Goal: Task Accomplishment & Management: Use online tool/utility

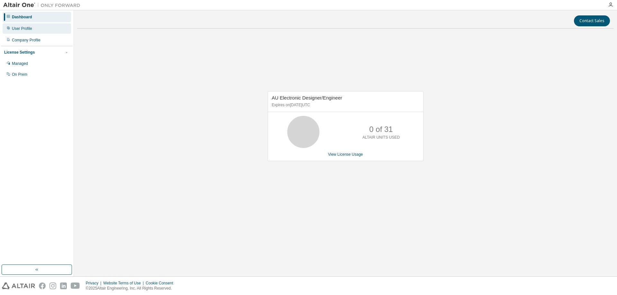
click at [28, 29] on div "User Profile" at bounding box center [22, 28] width 20 height 5
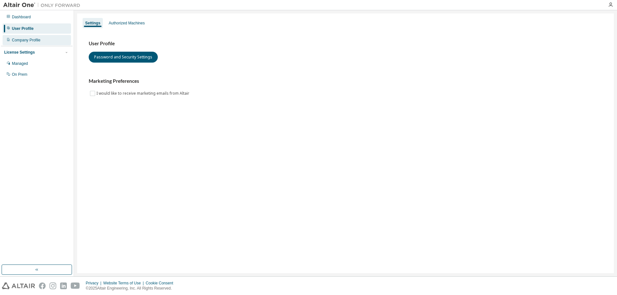
click at [43, 44] on div "Company Profile" at bounding box center [37, 40] width 68 height 10
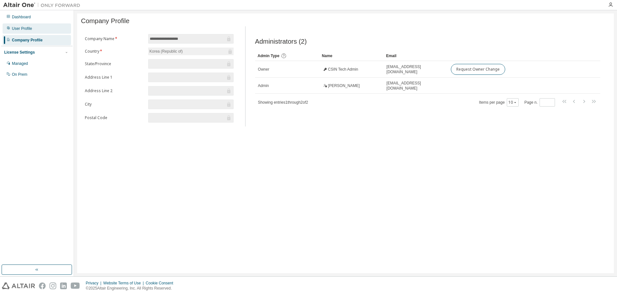
click at [32, 31] on div "User Profile" at bounding box center [37, 28] width 68 height 10
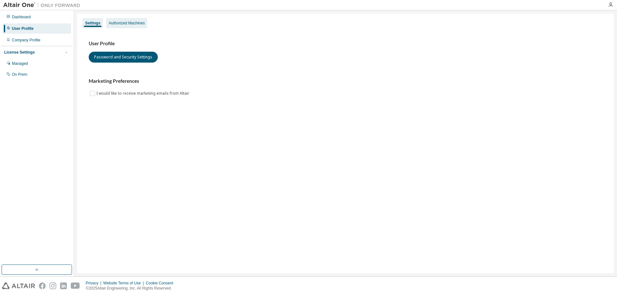
click at [135, 23] on div "Authorized Machines" at bounding box center [127, 23] width 36 height 5
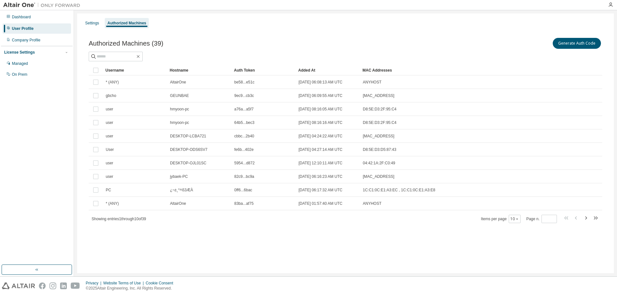
click at [444, 46] on div "Generate Auth Code" at bounding box center [473, 43] width 257 height 13
click at [529, 42] on div "Generate Auth Code" at bounding box center [473, 43] width 257 height 13
click at [562, 42] on button "Generate Auth Code" at bounding box center [577, 43] width 48 height 11
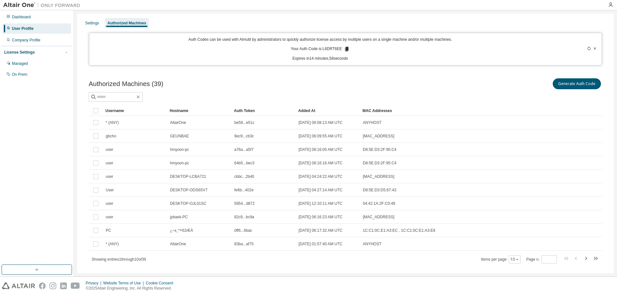
click at [345, 46] on icon at bounding box center [347, 49] width 6 height 6
